Goal: Task Accomplishment & Management: Manage account settings

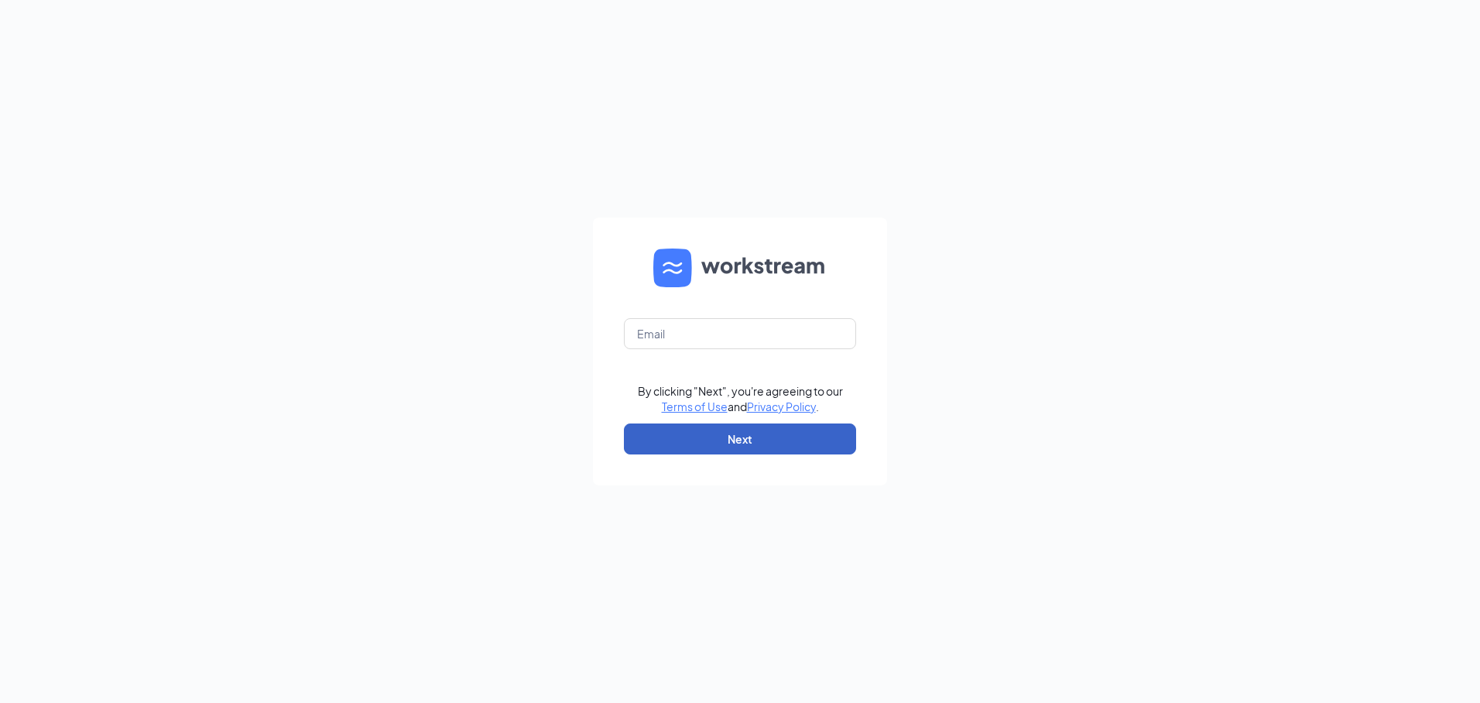
click at [742, 438] on button "Next" at bounding box center [740, 438] width 232 height 31
click at [673, 338] on input "text" at bounding box center [740, 333] width 232 height 31
type input "[EMAIL_ADDRESS][DOMAIN_NAME]"
click at [732, 438] on button "Next" at bounding box center [740, 438] width 232 height 31
click at [727, 326] on input "text" at bounding box center [740, 333] width 232 height 31
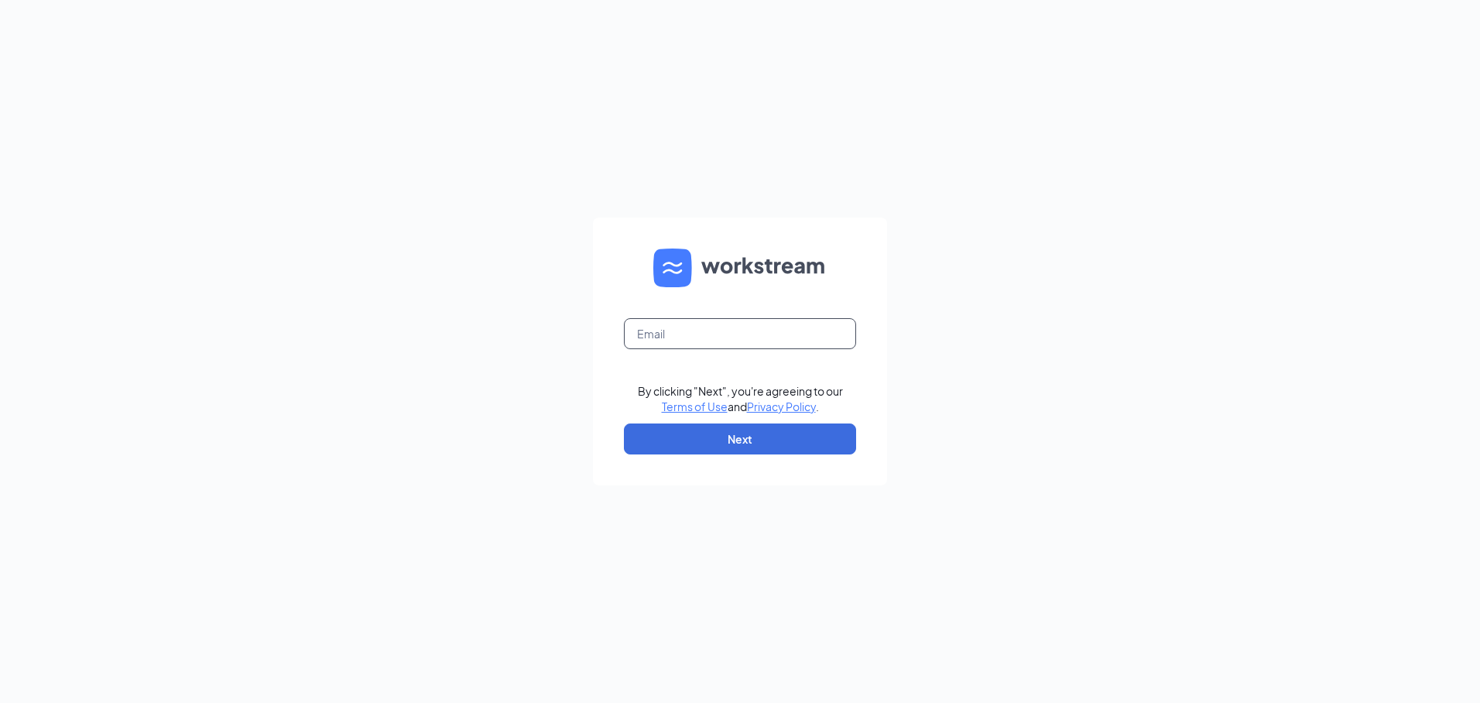
type input "[EMAIL_ADDRESS][DOMAIN_NAME]"
click at [746, 440] on button "Next" at bounding box center [740, 438] width 232 height 31
click at [712, 331] on input "text" at bounding box center [740, 333] width 232 height 31
type input "[EMAIL_ADDRESS][DOMAIN_NAME]"
click at [740, 445] on button "Next" at bounding box center [740, 438] width 232 height 31
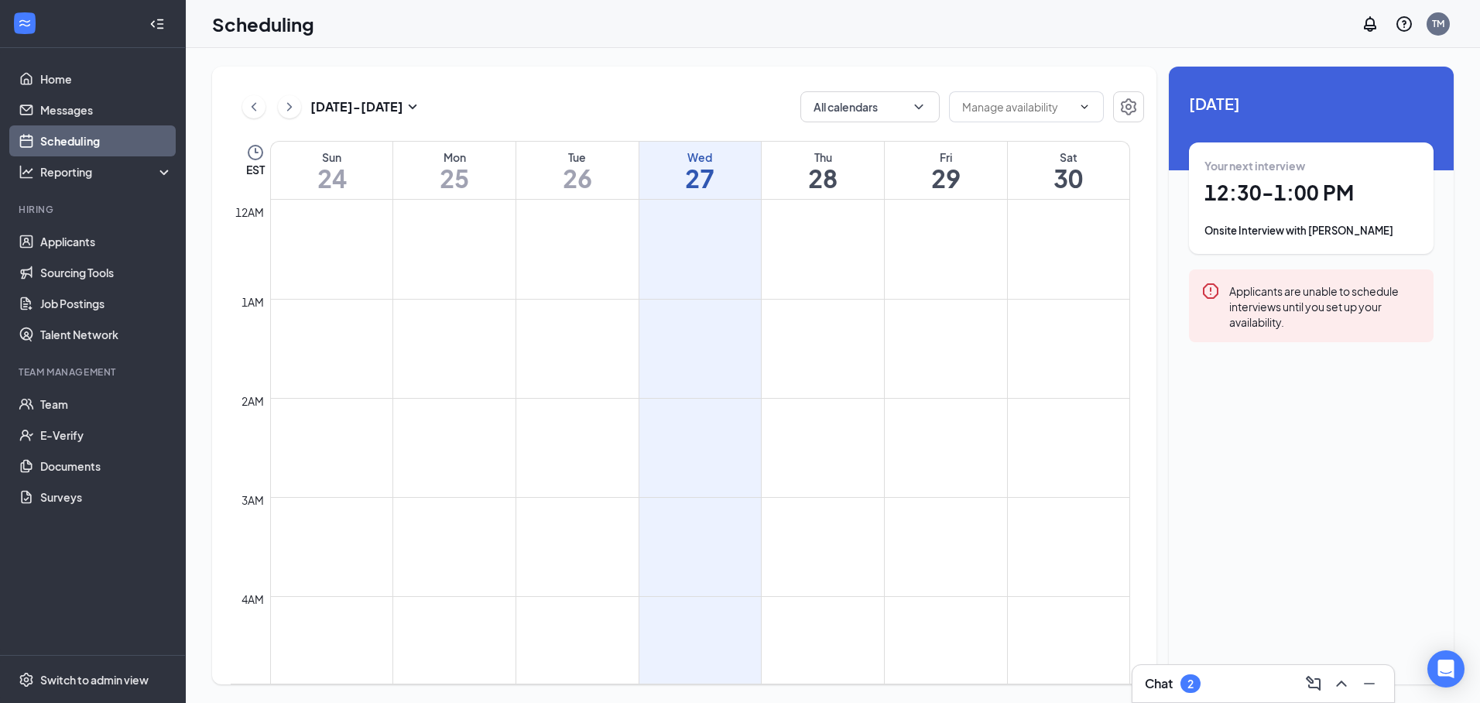
scroll to position [761, 0]
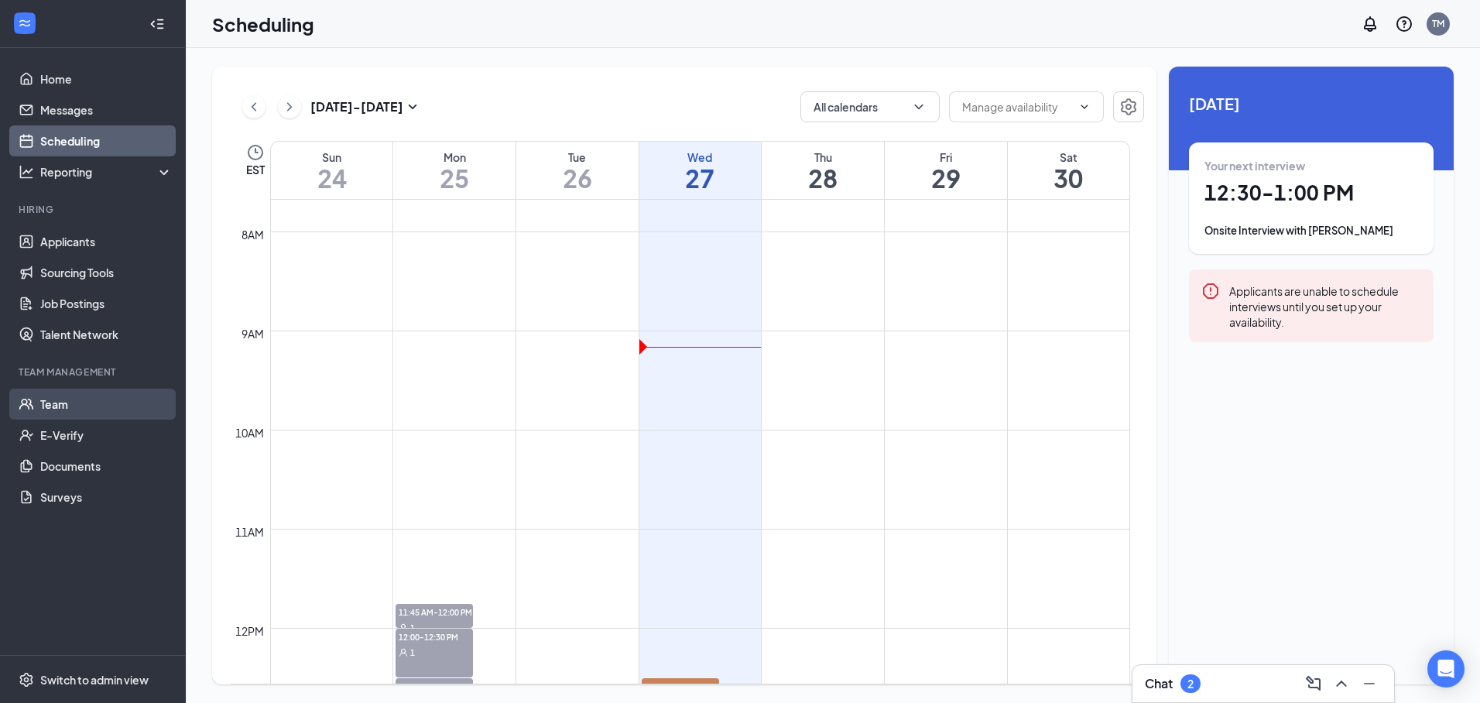
click at [64, 396] on link "Team" at bounding box center [106, 404] width 132 height 31
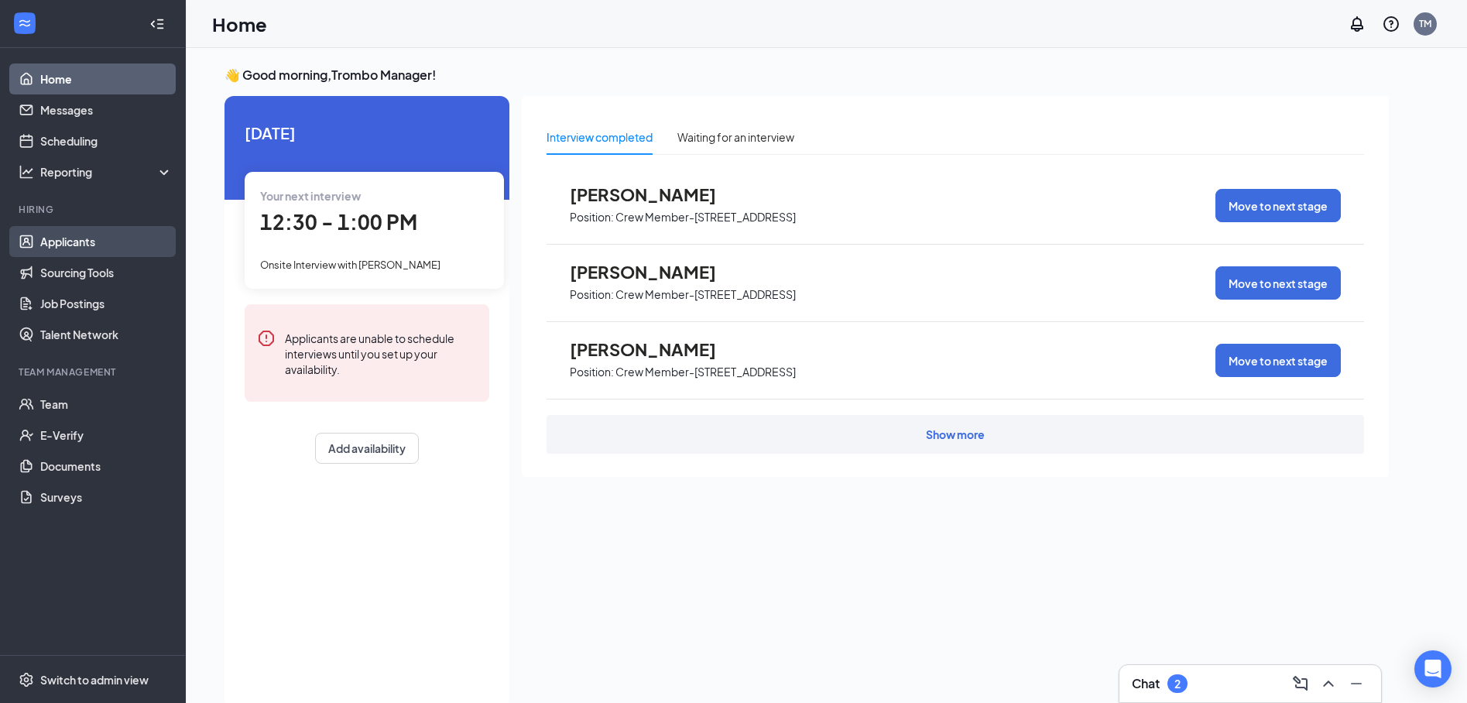
click at [77, 245] on link "Applicants" at bounding box center [106, 241] width 132 height 31
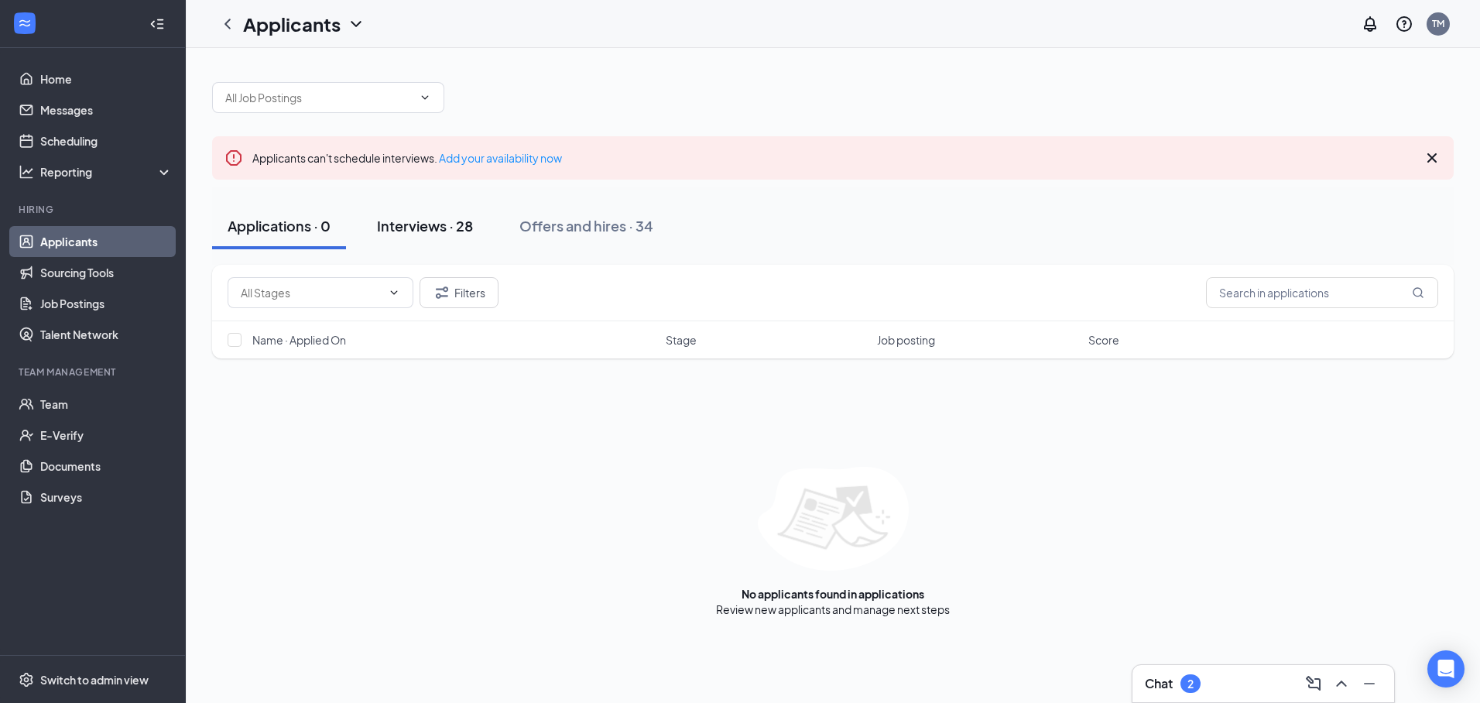
click at [442, 224] on div "Interviews · 28" at bounding box center [425, 225] width 96 height 19
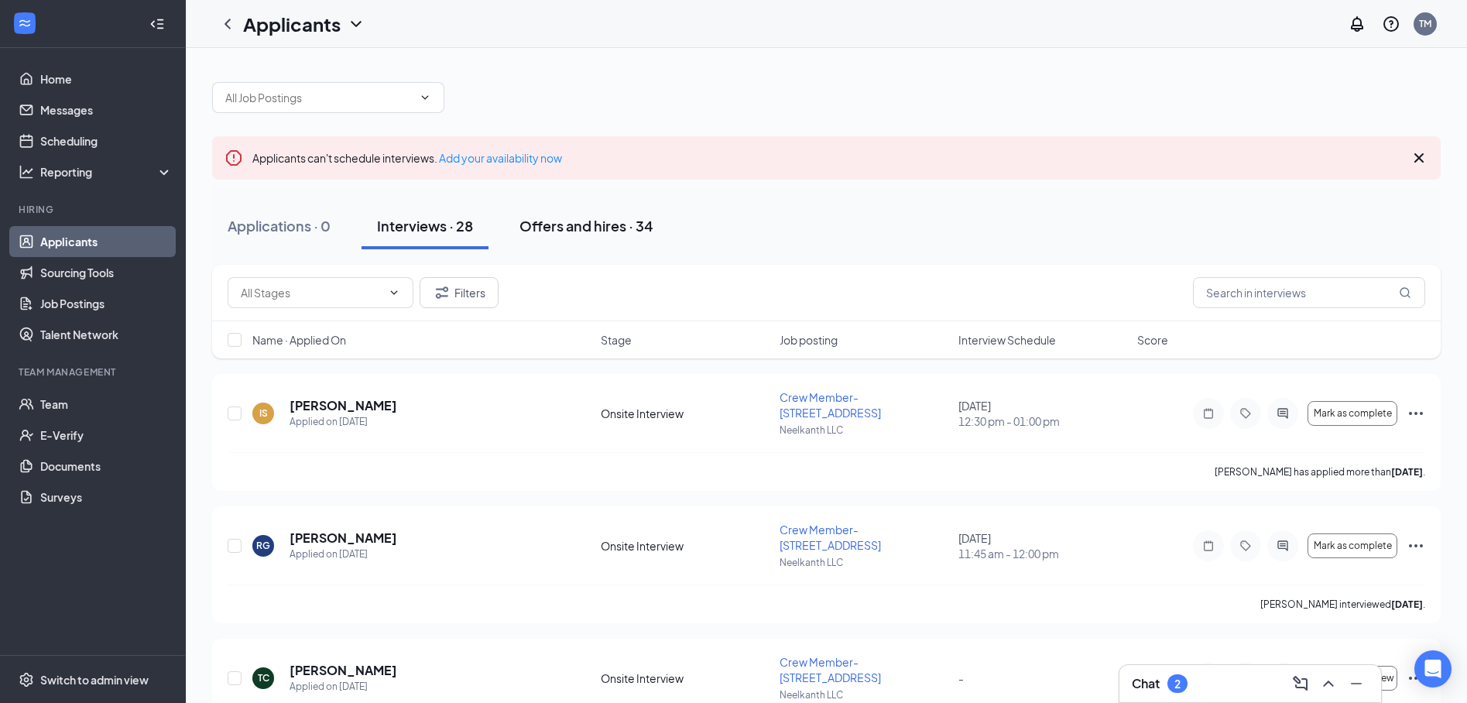
click at [550, 223] on div "Offers and hires · 34" at bounding box center [586, 225] width 134 height 19
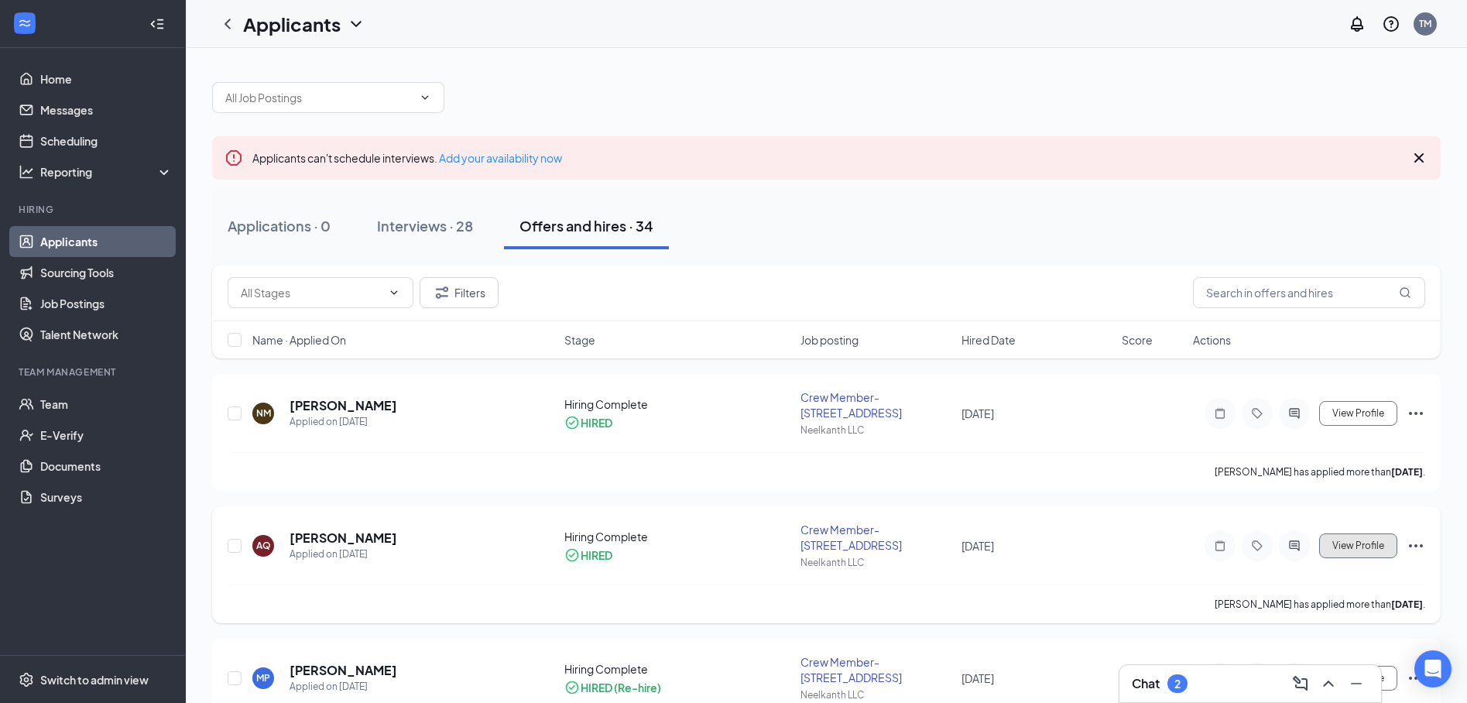
click at [1340, 543] on span "View Profile" at bounding box center [1358, 545] width 52 height 11
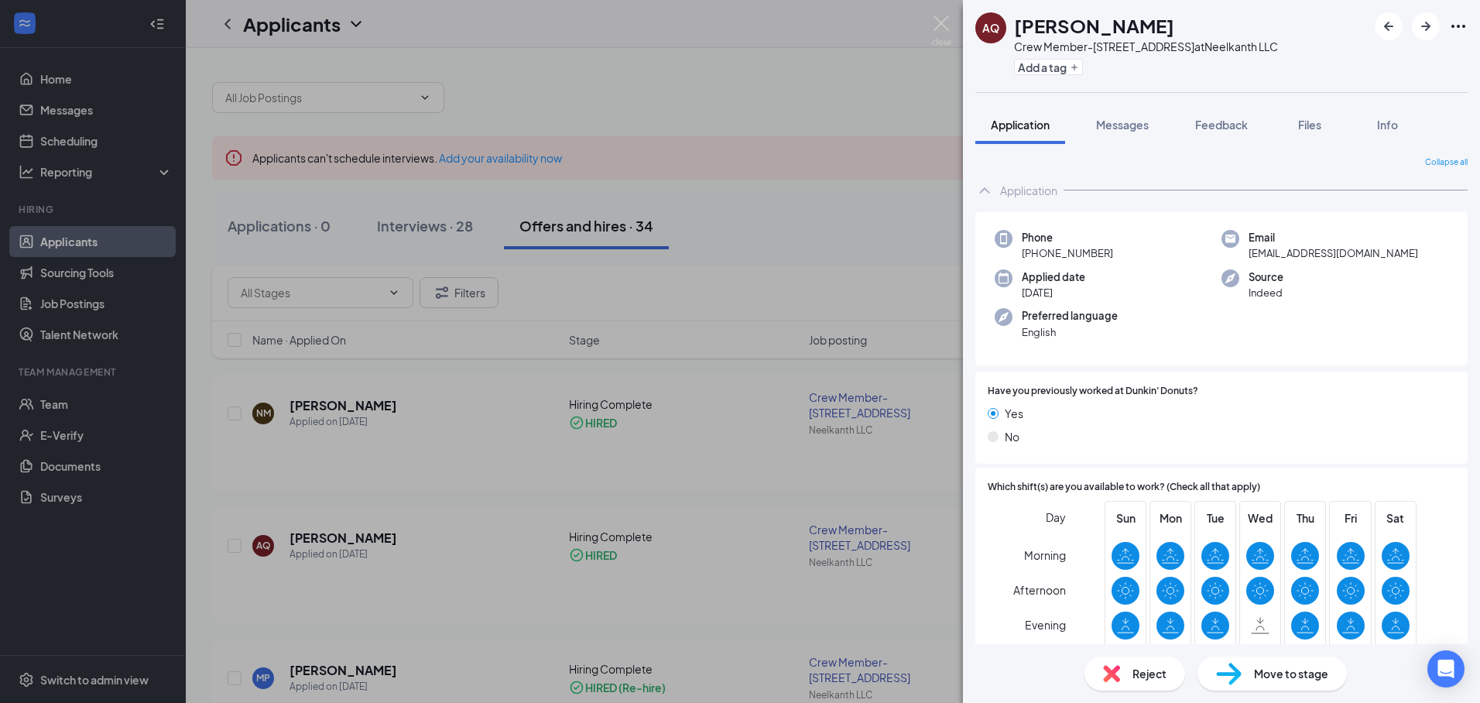
click at [447, 464] on div "AQ Ahnon Quinones Crew Member-2618 Easton Rd at Neelkanth LLC Add a tag Applica…" at bounding box center [740, 351] width 1480 height 703
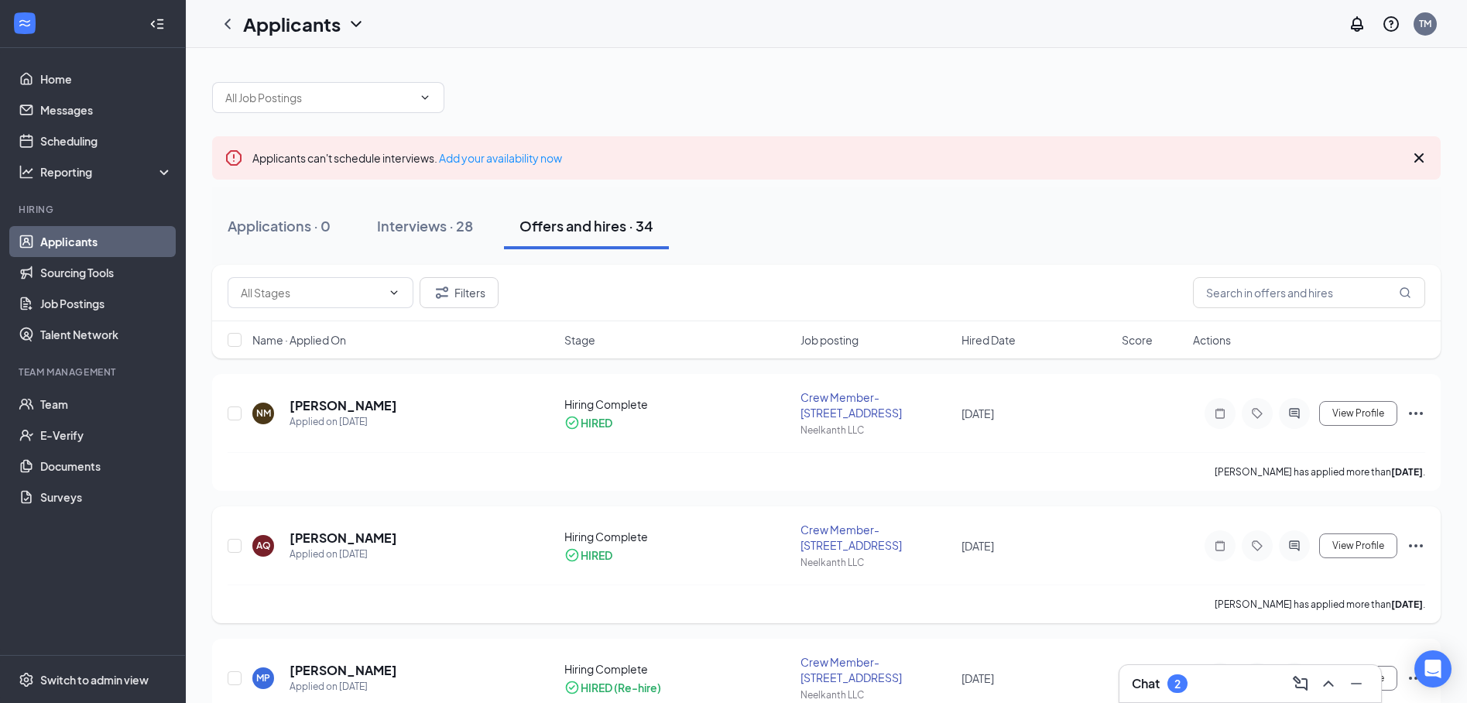
click at [834, 527] on div "Crew Member-2618 Easton Rd" at bounding box center [875, 537] width 151 height 31
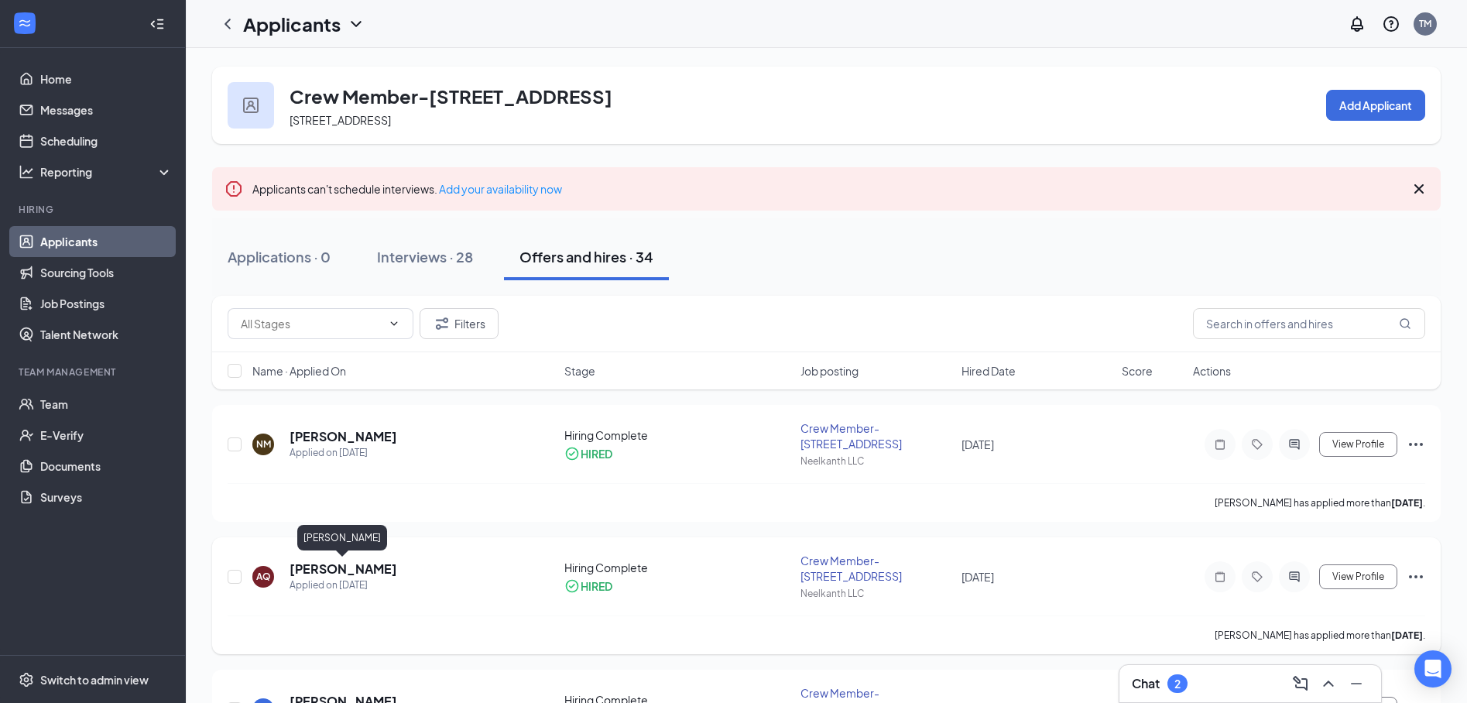
click at [337, 570] on h5 "Ahnon Quinones" at bounding box center [343, 568] width 108 height 17
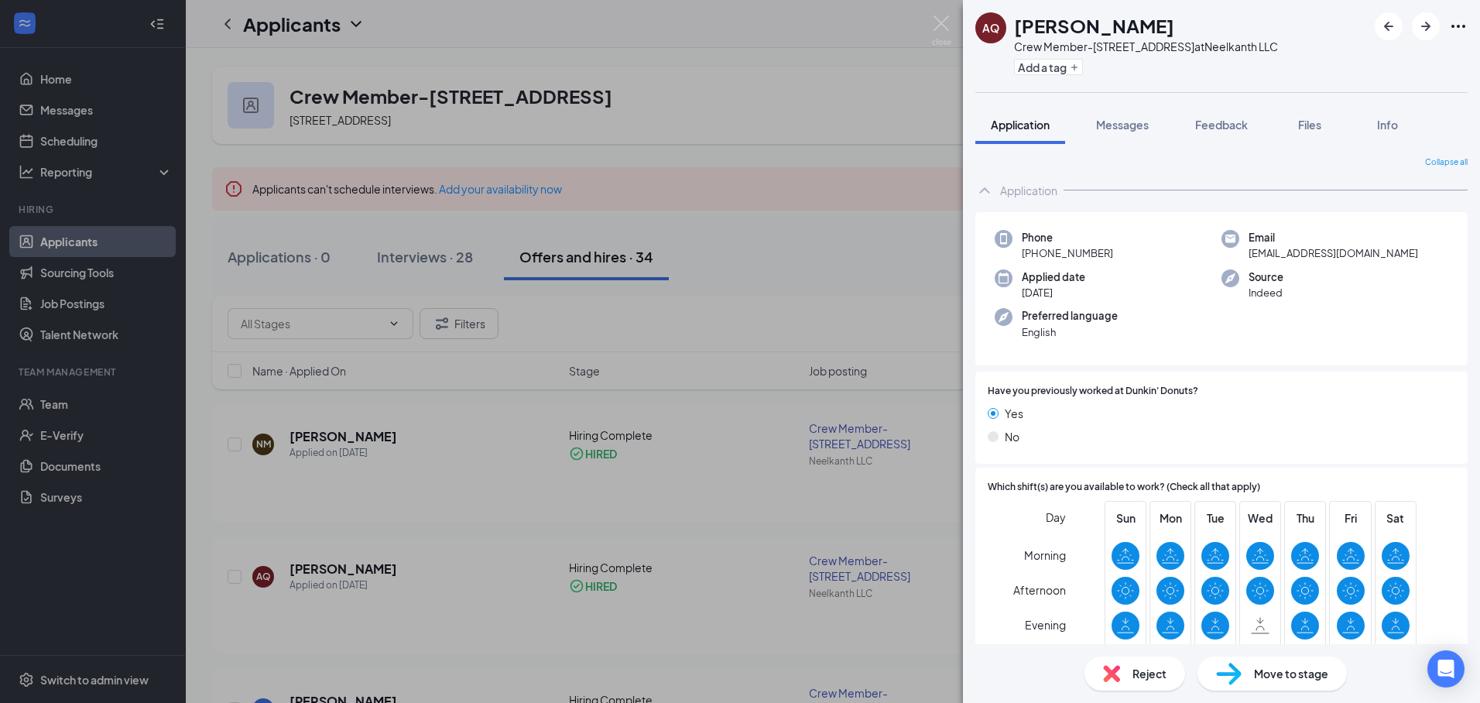
click at [744, 504] on div "AQ Ahnon Quinones Crew Member-2618 Easton Rd at Neelkanth LLC Add a tag Applica…" at bounding box center [740, 351] width 1480 height 703
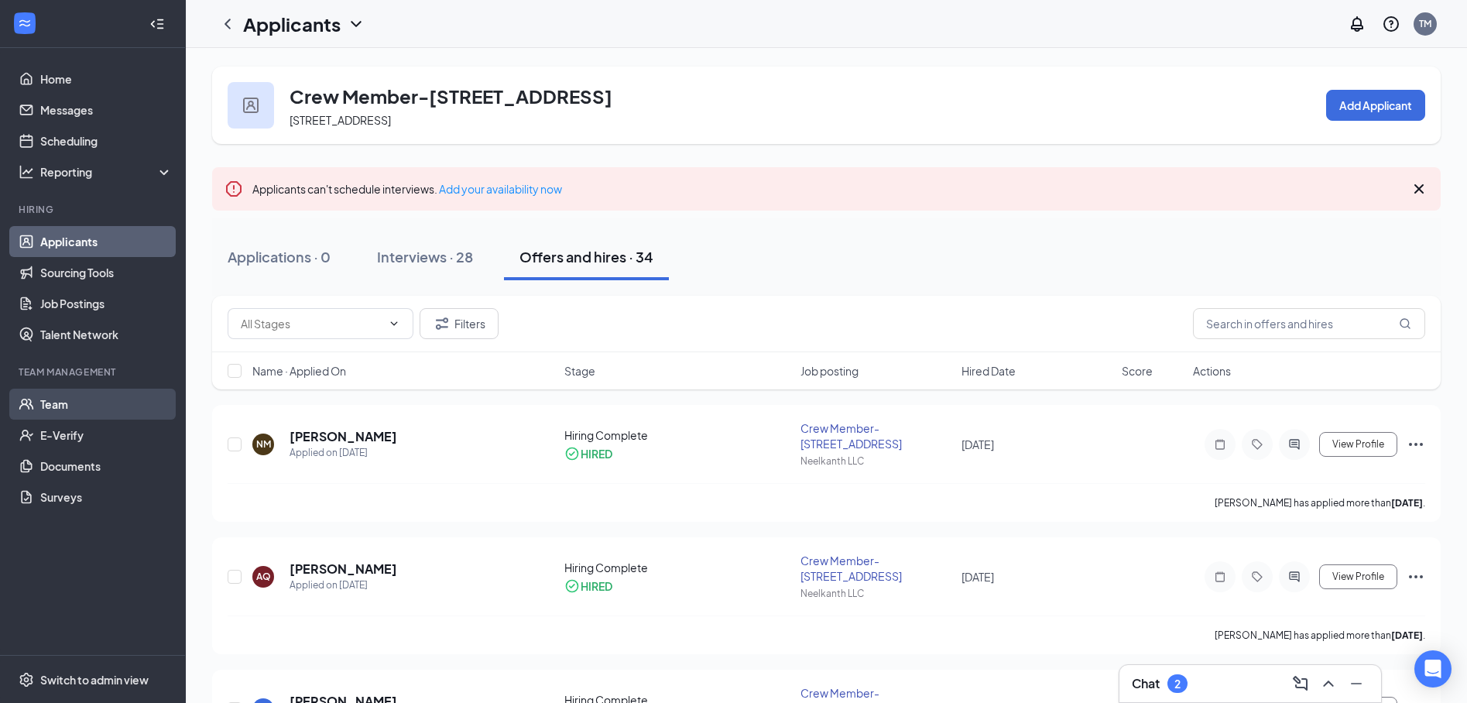
click at [57, 401] on link "Team" at bounding box center [106, 404] width 132 height 31
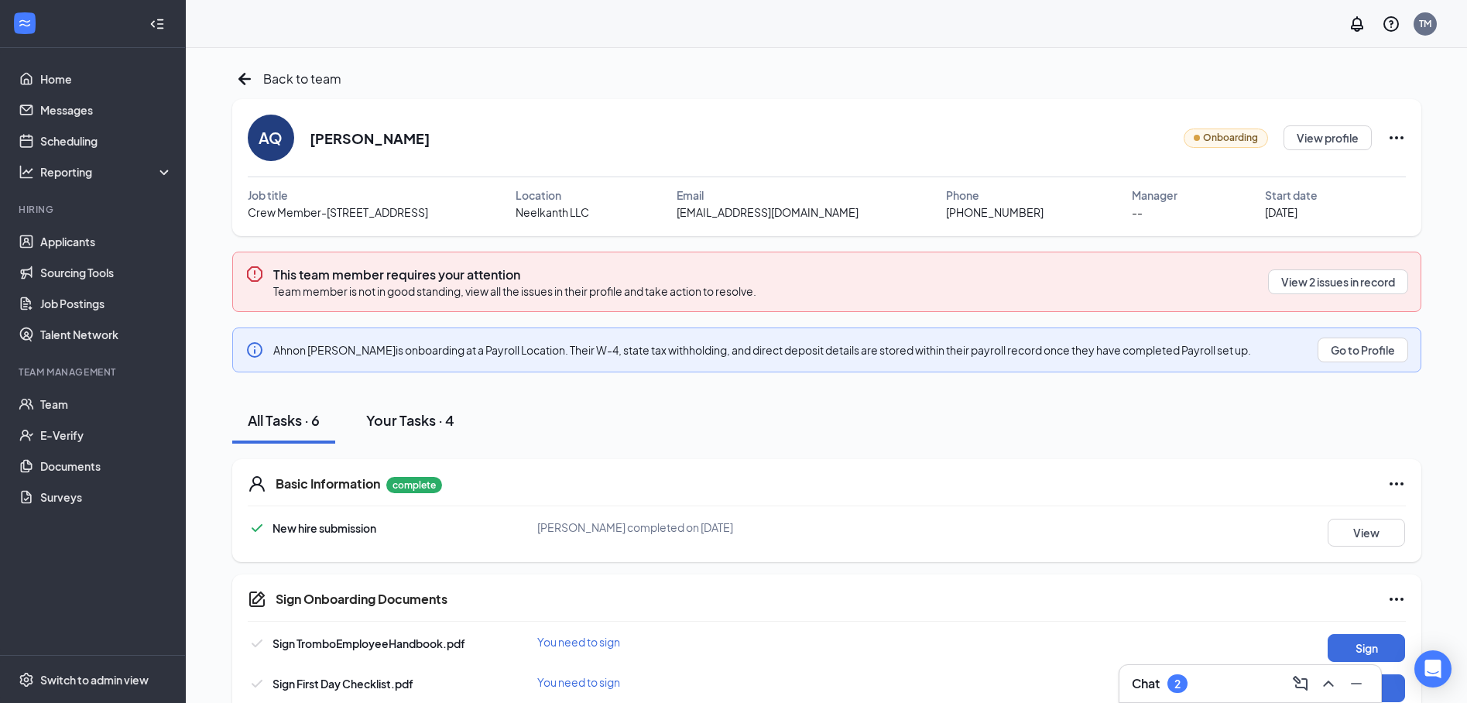
click at [408, 420] on div "Your Tasks · 4" at bounding box center [410, 419] width 88 height 19
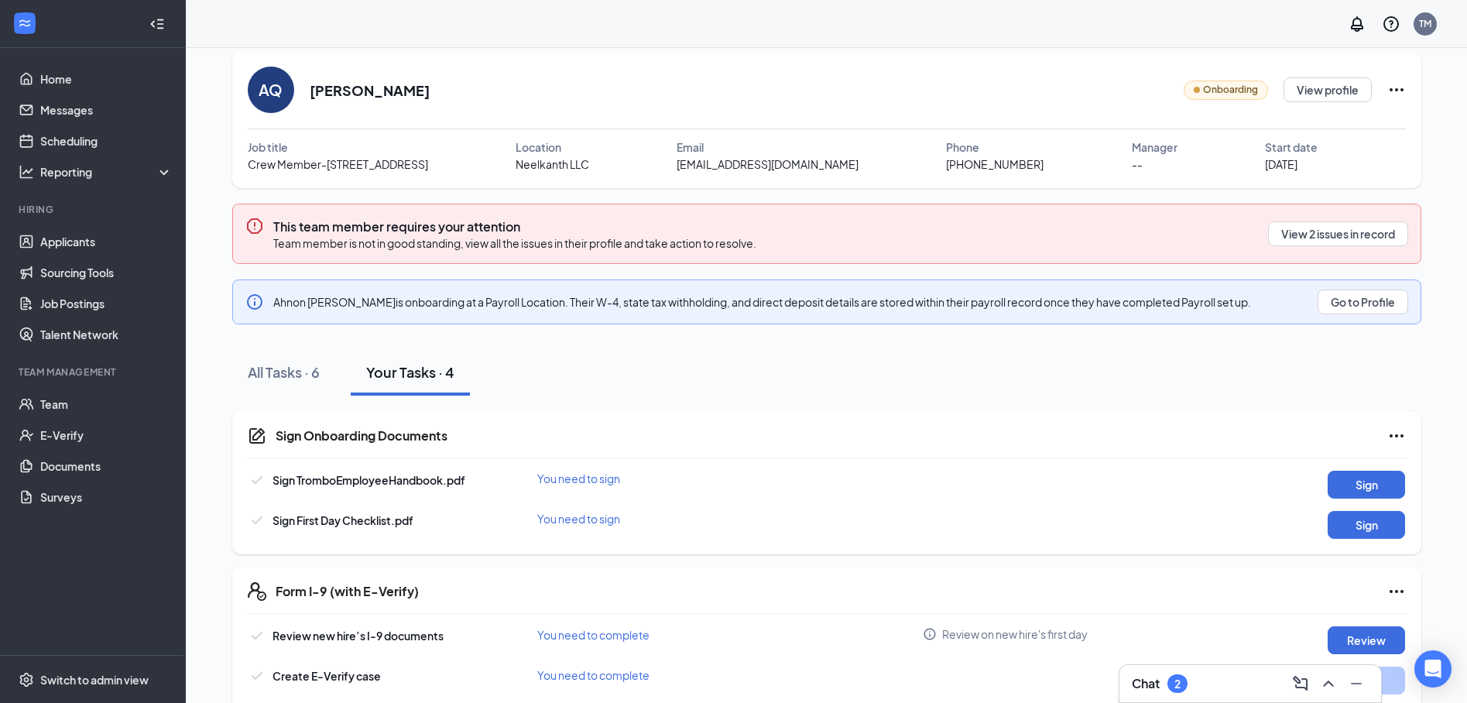
scroll to position [74, 0]
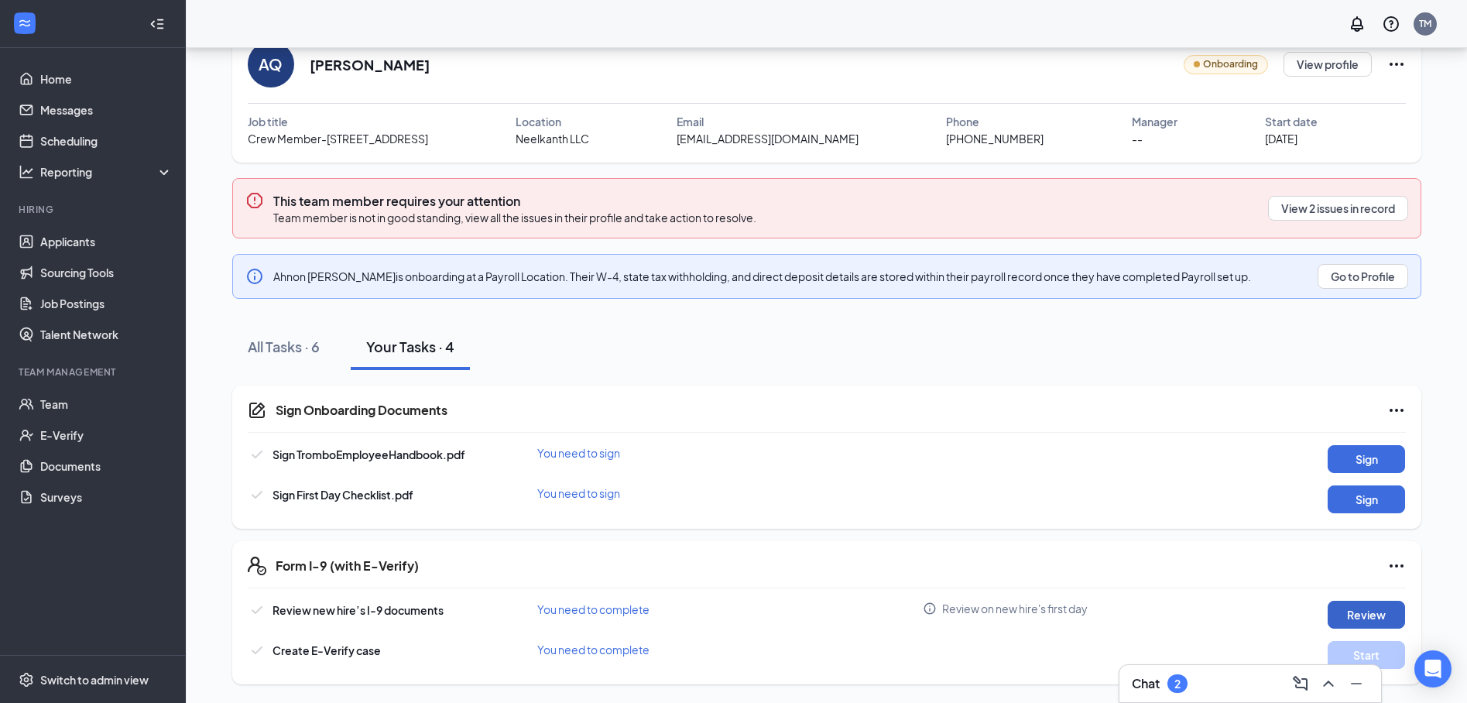
click at [1365, 609] on button "Review" at bounding box center [1365, 615] width 77 height 28
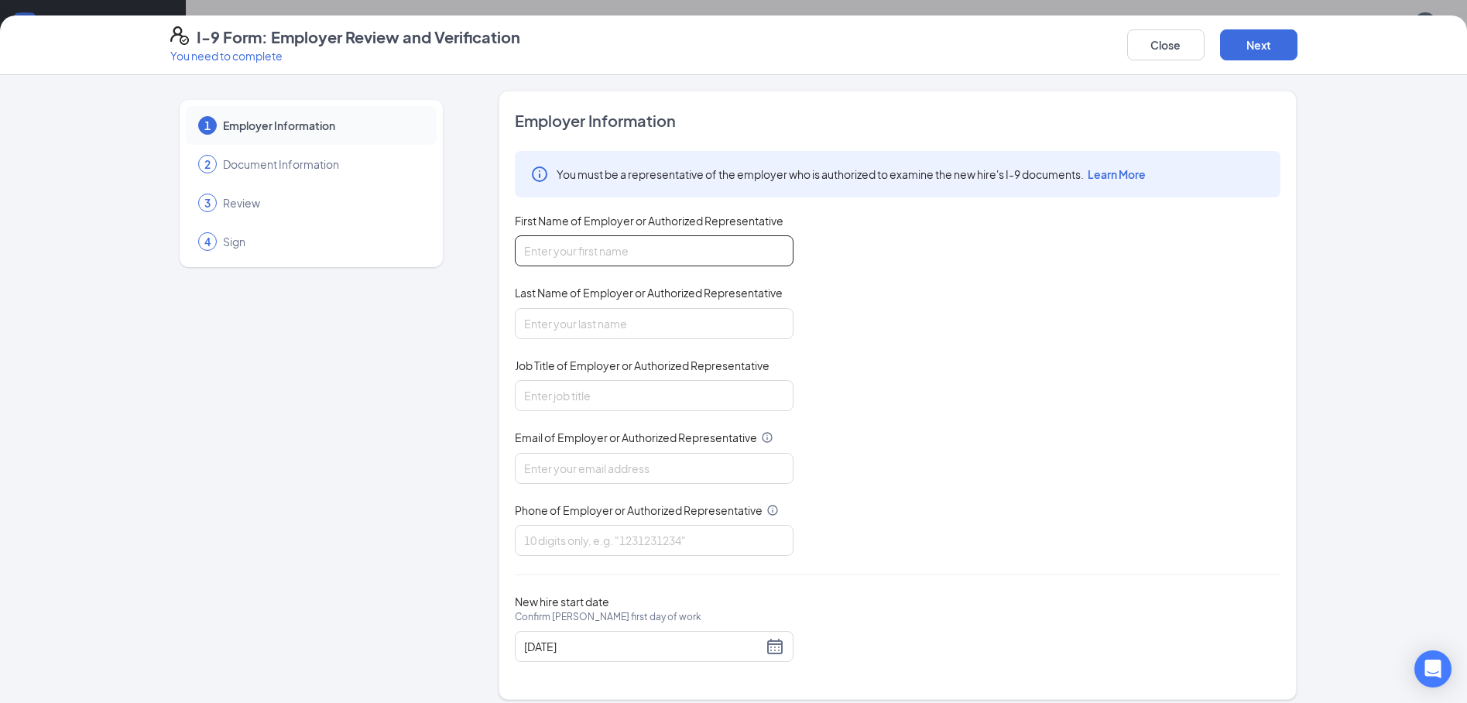
click at [569, 247] on input "First Name of Employer or Authorized Representative" at bounding box center [654, 250] width 279 height 31
click at [262, 163] on span "Document Information" at bounding box center [322, 163] width 198 height 15
click at [598, 255] on input "First Name of Employer or Authorized Representative" at bounding box center [654, 250] width 279 height 31
click at [1180, 51] on button "Close" at bounding box center [1165, 44] width 77 height 31
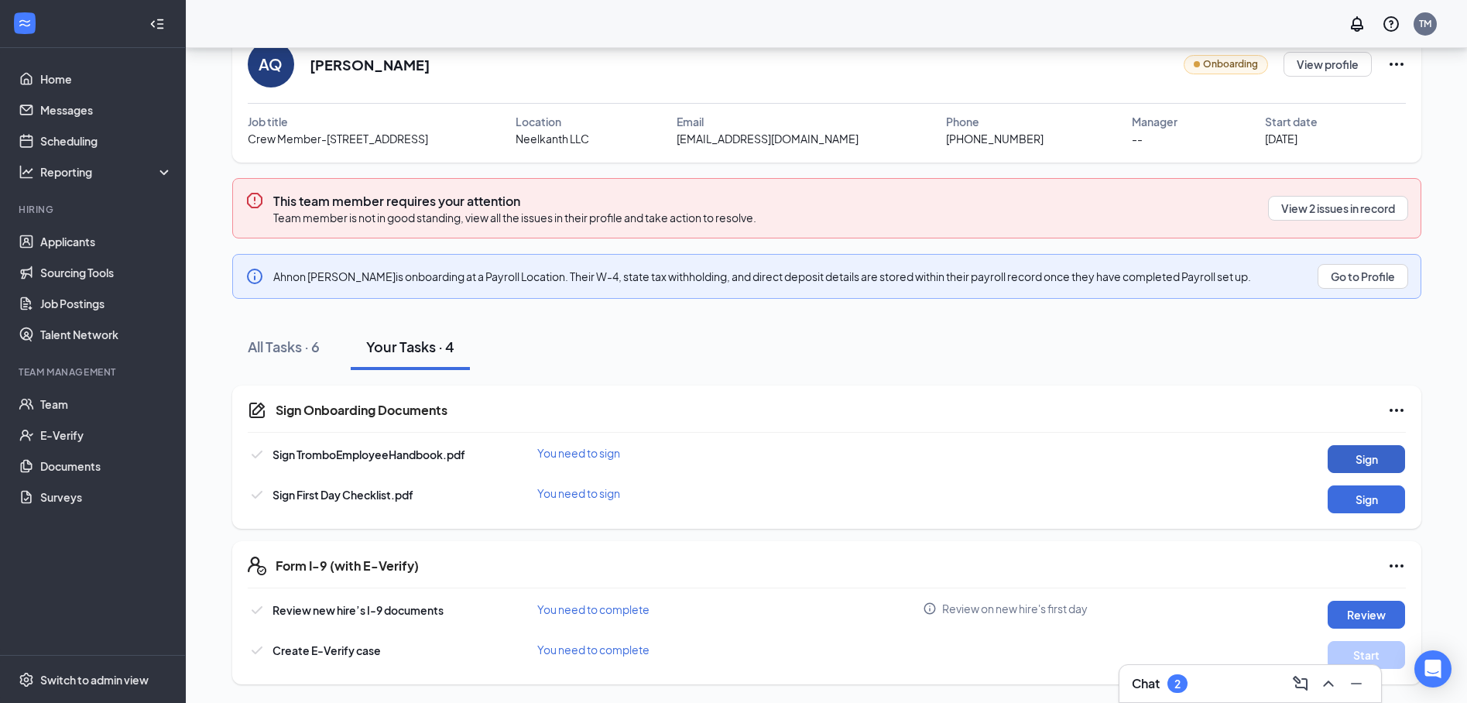
click at [1342, 455] on button "Sign" at bounding box center [1365, 459] width 77 height 28
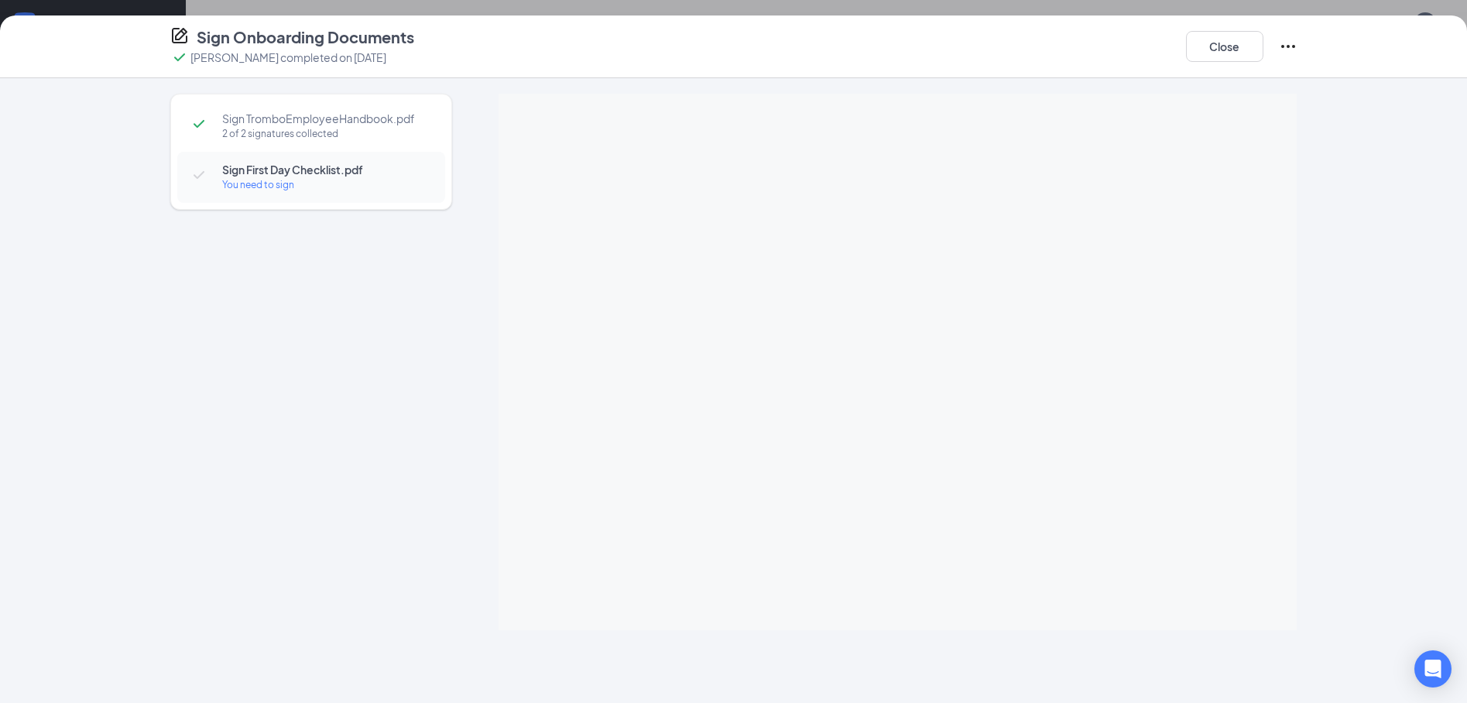
click at [269, 177] on div "You need to sign" at bounding box center [325, 184] width 207 height 15
click at [1285, 43] on icon "Ellipses" at bounding box center [1288, 46] width 19 height 19
click at [341, 298] on div "Sign TromboEmployeeHandbook.pdf 2 of 2 signatures collected Sign First Day Chec…" at bounding box center [311, 362] width 282 height 536
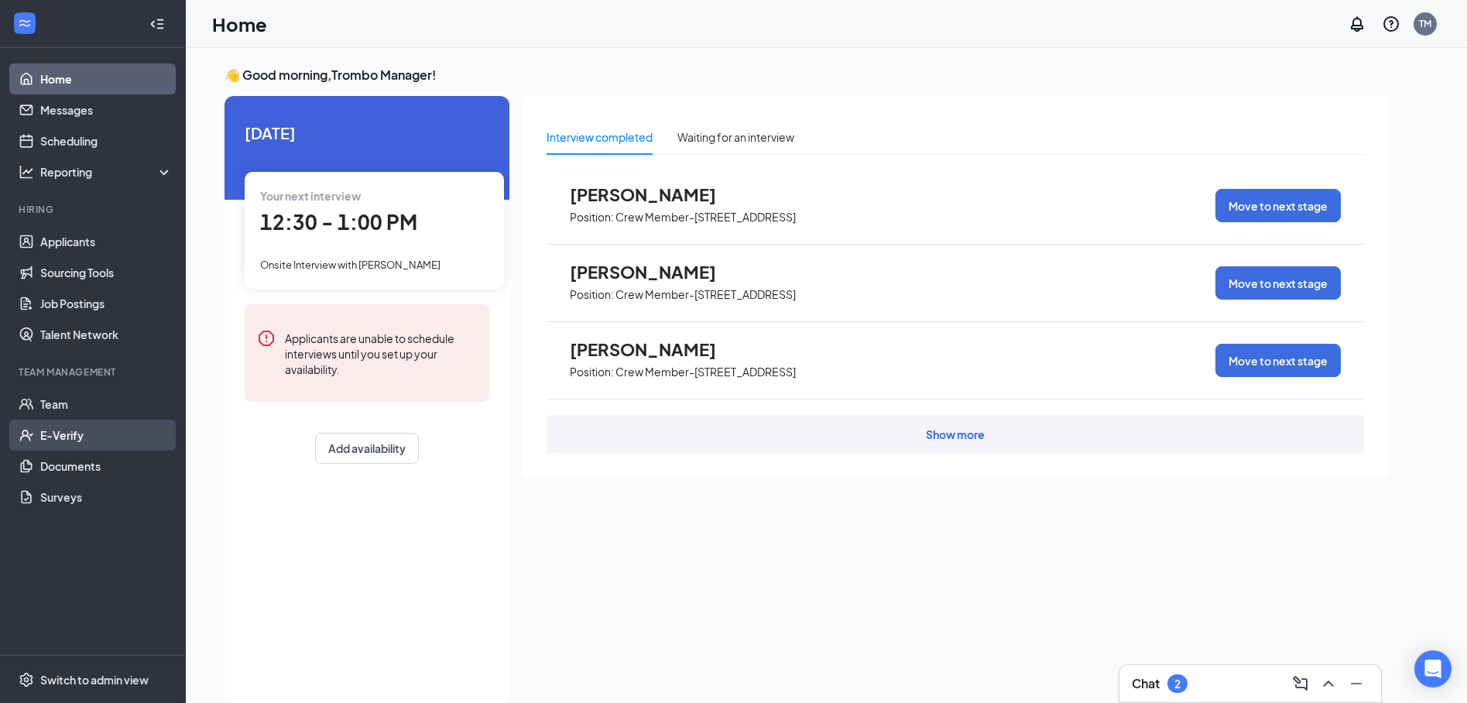
click at [88, 440] on link "E-Verify" at bounding box center [106, 435] width 132 height 31
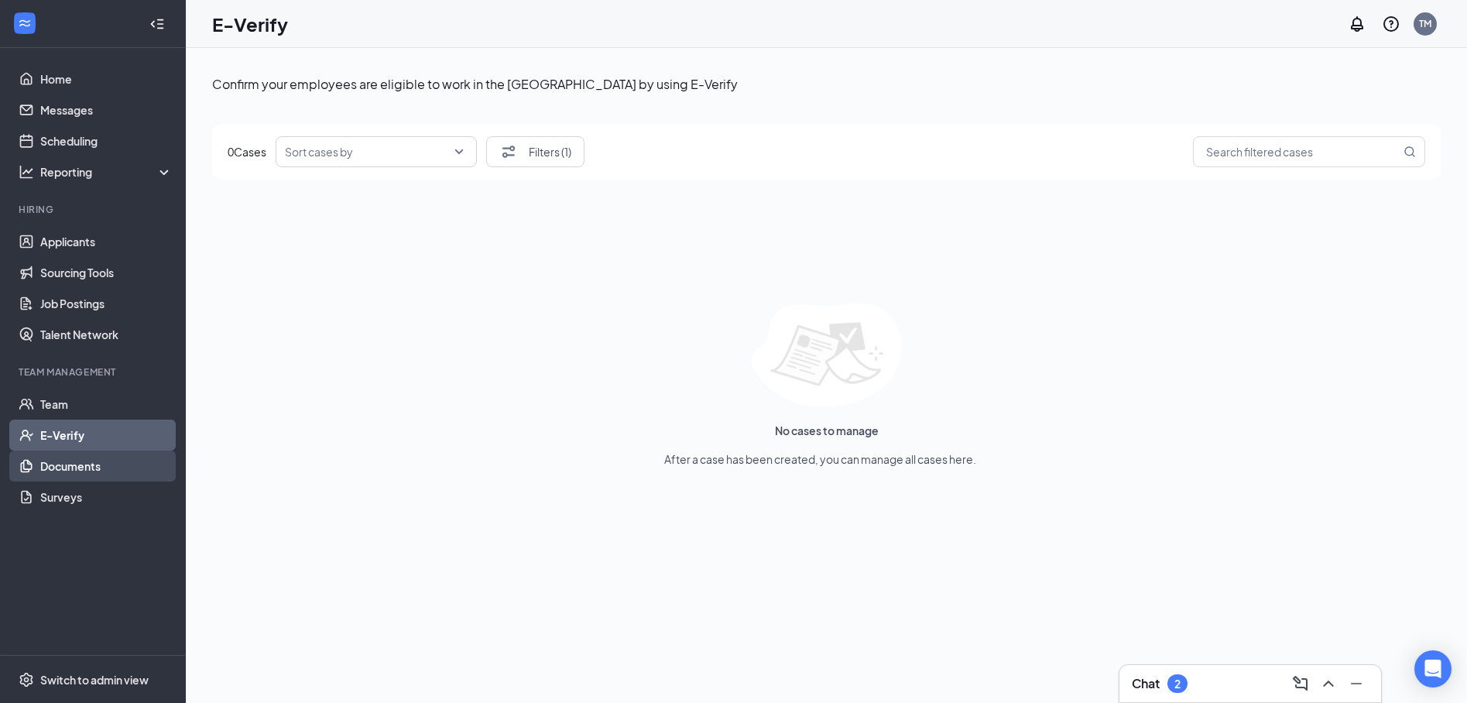
click at [114, 454] on link "Documents" at bounding box center [106, 465] width 132 height 31
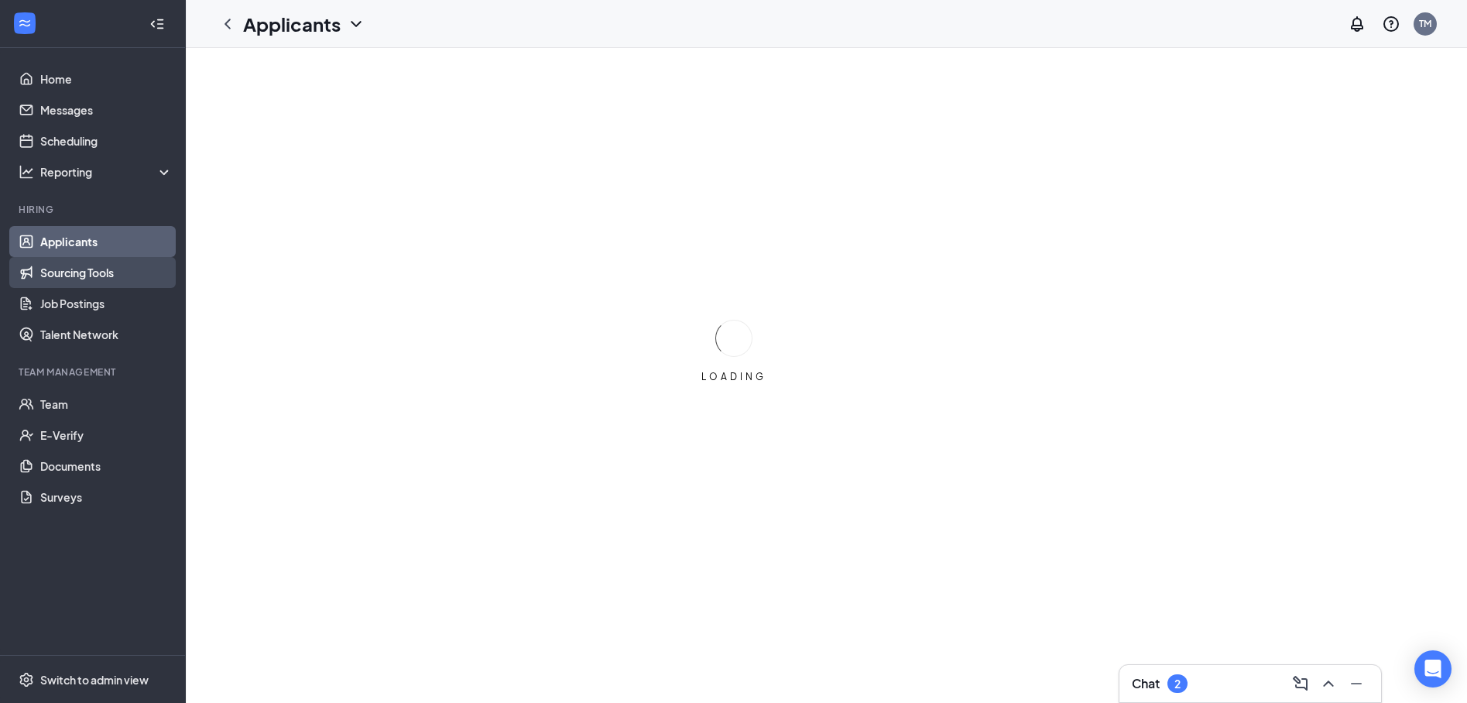
click at [97, 276] on link "Sourcing Tools" at bounding box center [106, 272] width 132 height 31
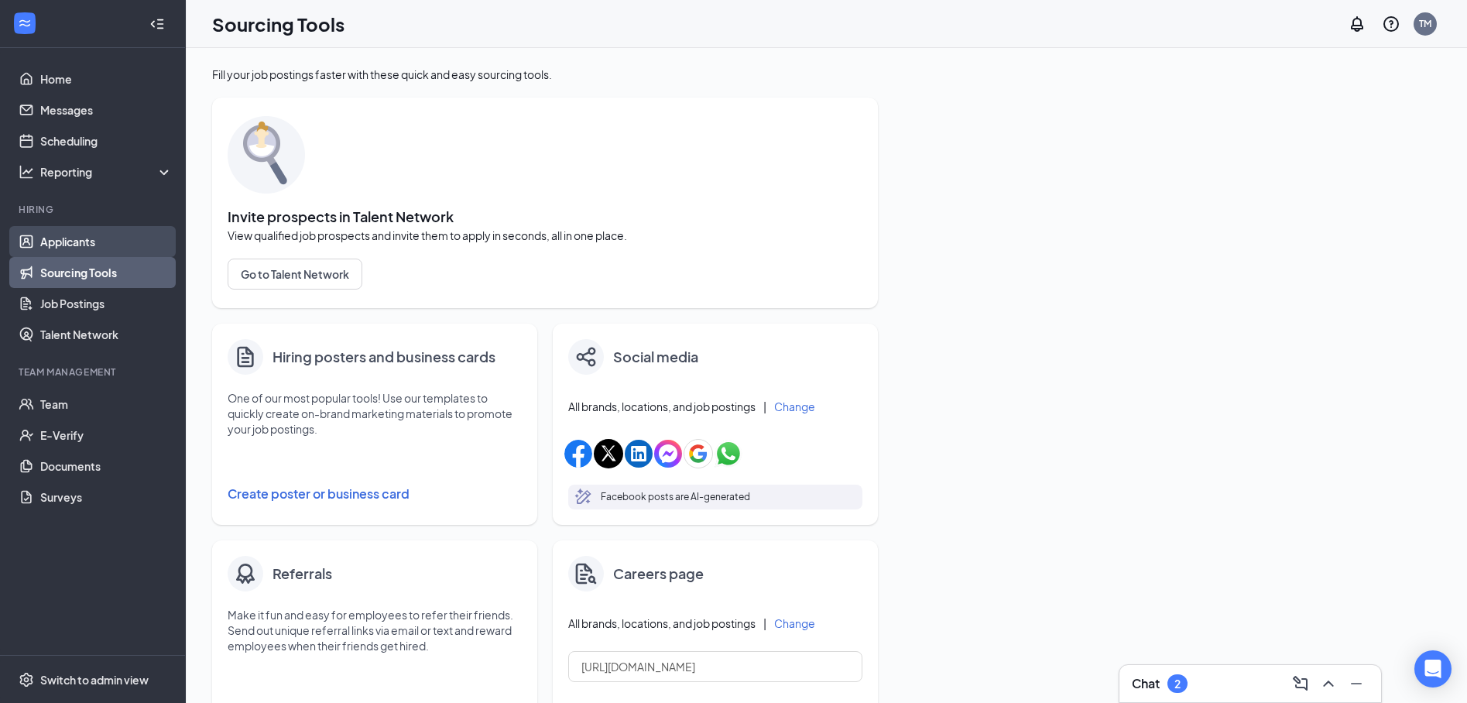
click at [71, 246] on link "Applicants" at bounding box center [106, 241] width 132 height 31
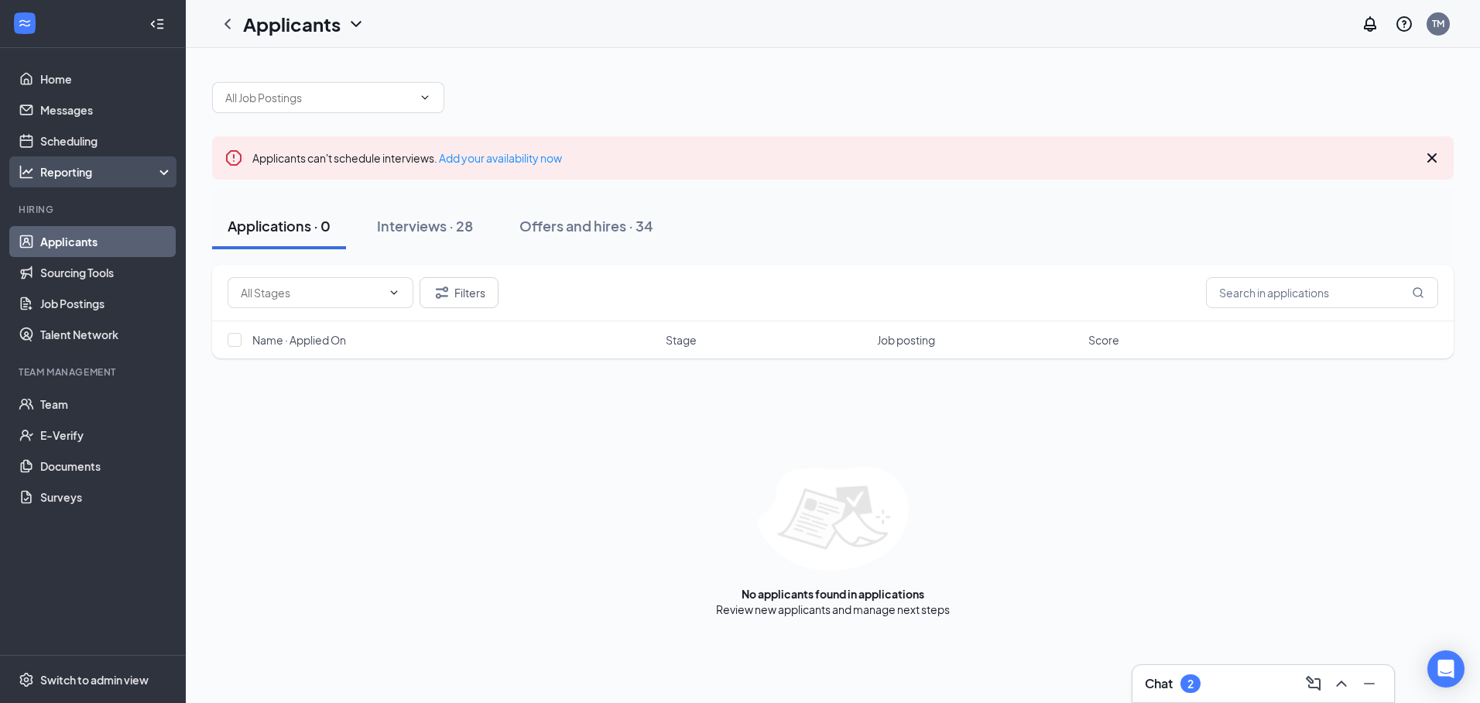
click at [169, 169] on div "Reporting" at bounding box center [106, 171] width 133 height 15
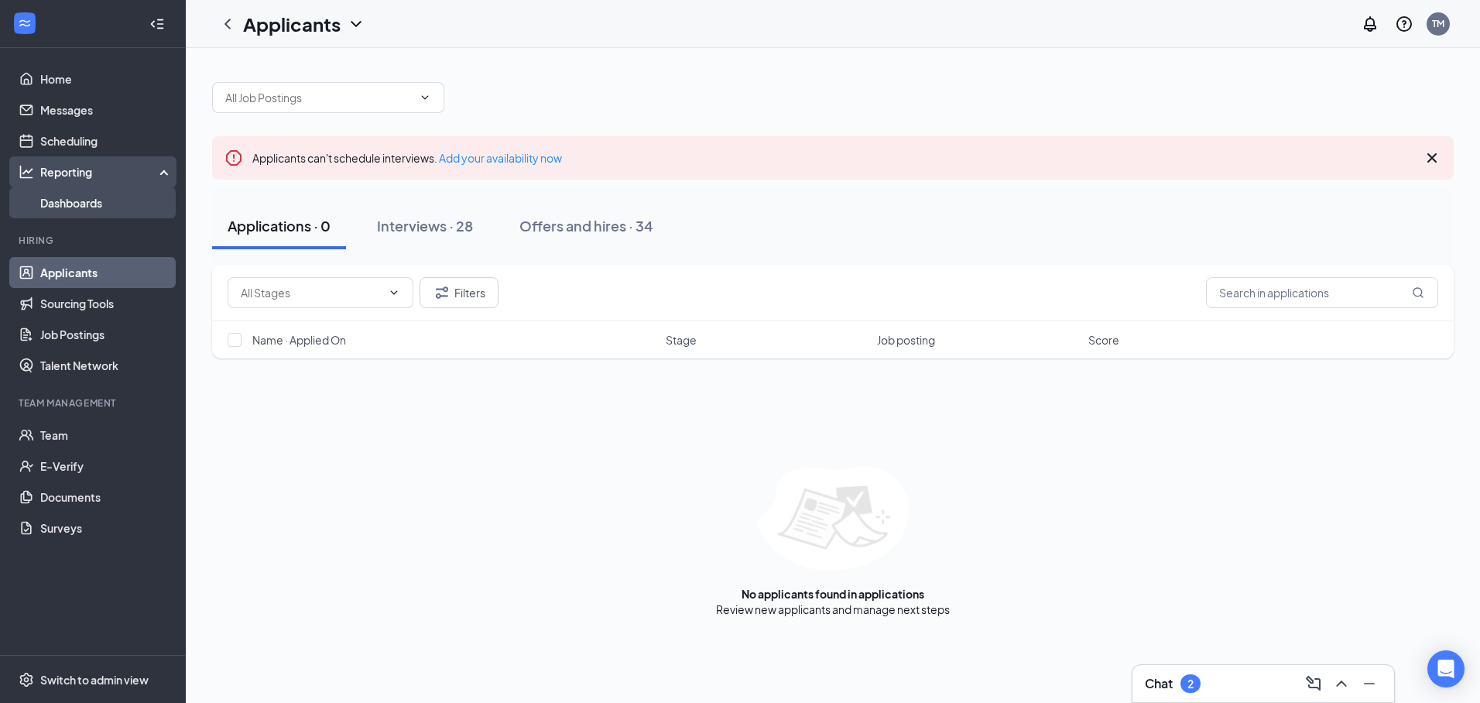
click at [97, 199] on link "Dashboards" at bounding box center [106, 202] width 132 height 31
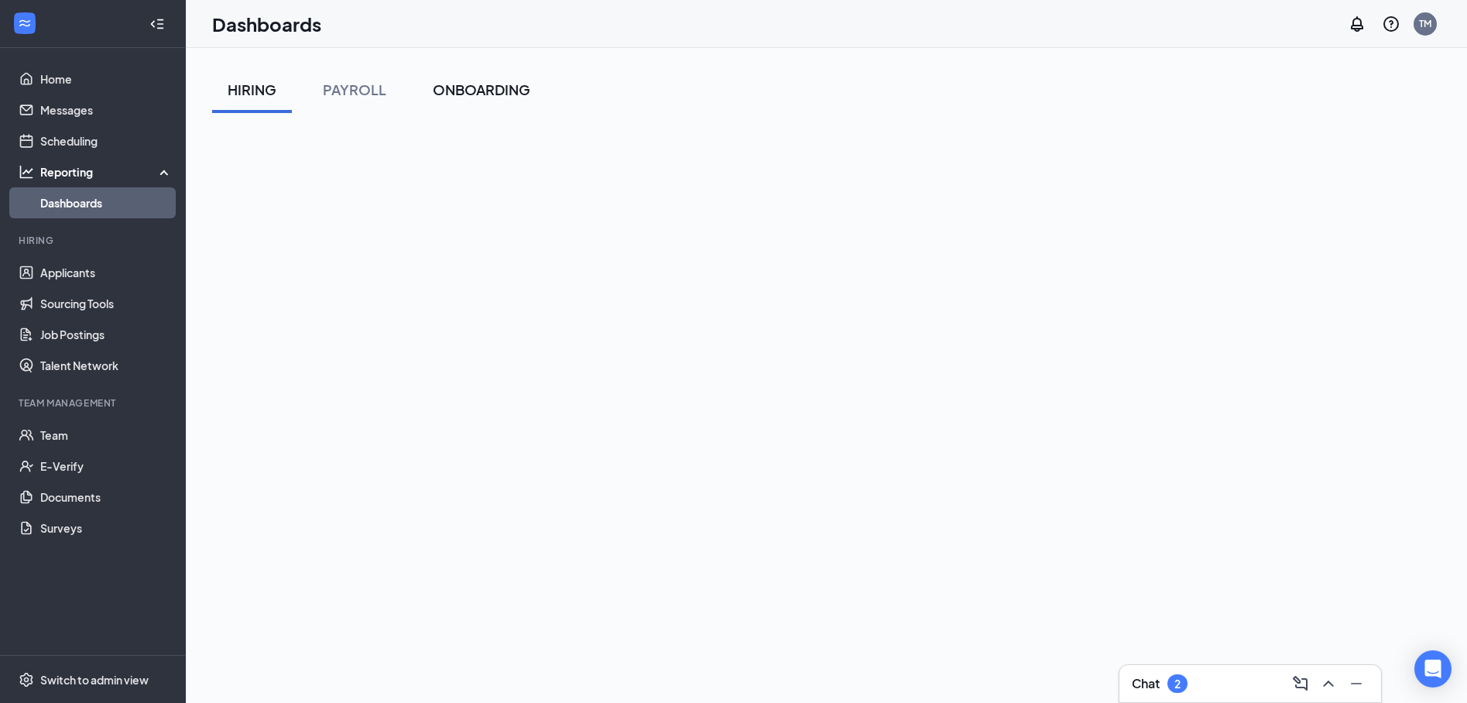
click at [463, 88] on div "ONBOARDING" at bounding box center [482, 89] width 98 height 19
click at [375, 91] on div "PAYROLL" at bounding box center [354, 89] width 63 height 19
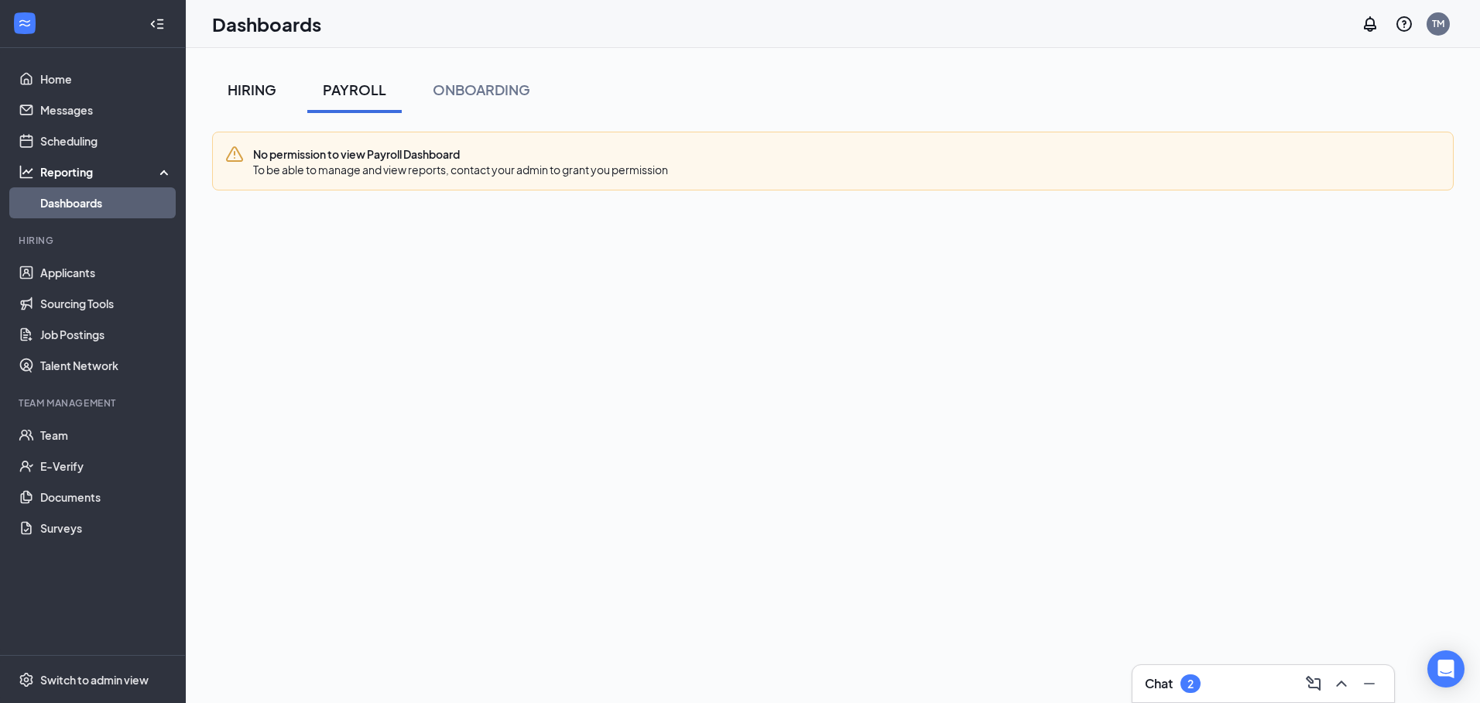
click at [256, 90] on div "HIRING" at bounding box center [252, 89] width 49 height 19
